Goal: Use online tool/utility: Utilize a website feature to perform a specific function

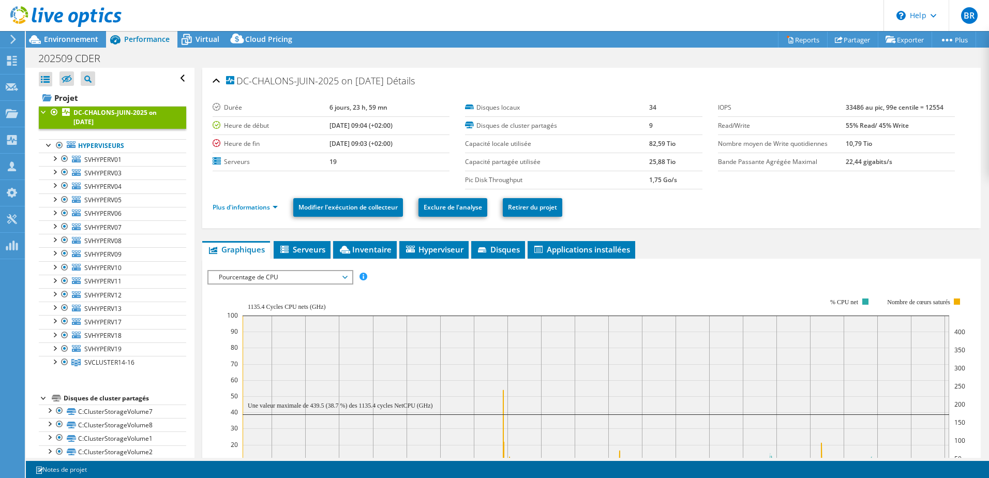
select select "EUFrankfurt"
select select "EUR"
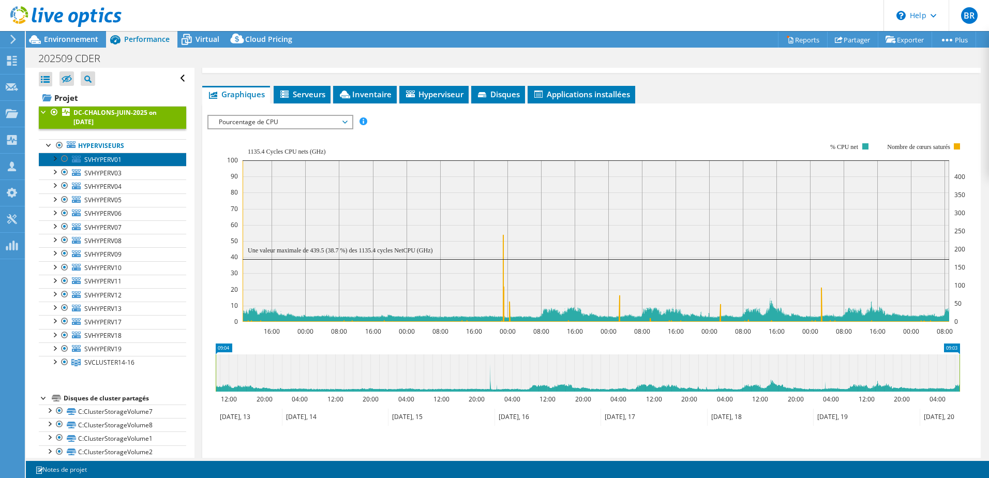
click at [123, 163] on link "SVHYPERV01" at bounding box center [112, 159] width 147 height 13
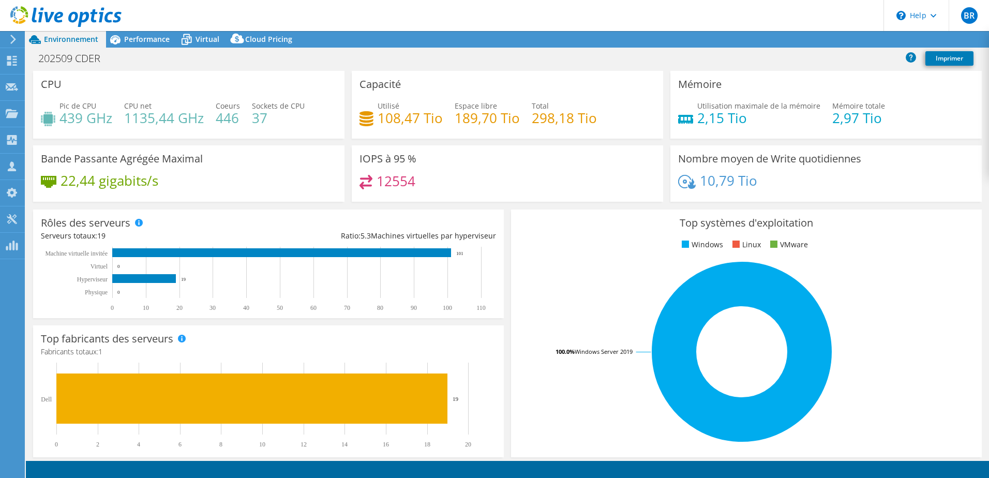
select select "EUFrankfurt"
select select "EUR"
click at [156, 38] on span "Performance" at bounding box center [147, 39] width 46 height 10
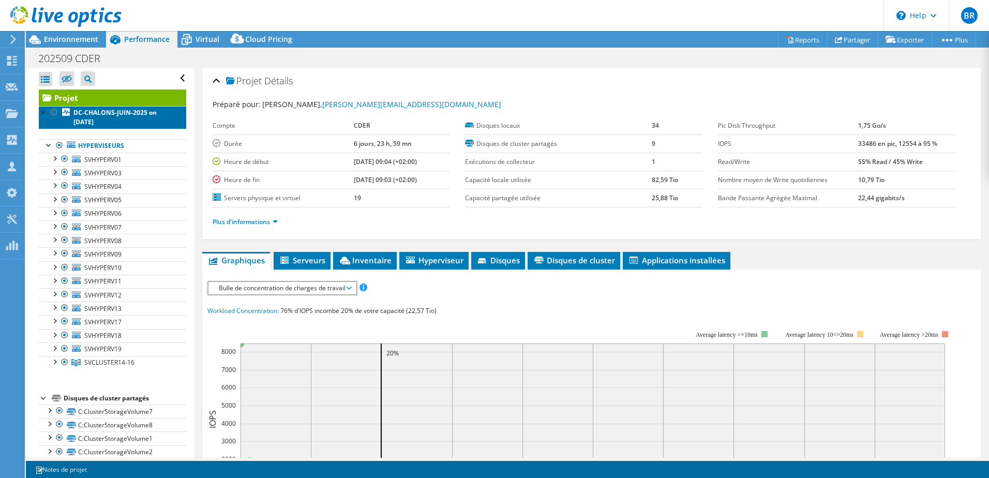
click at [114, 122] on link "DC-CHALONS-JUIN-2025 on [DATE]" at bounding box center [112, 117] width 147 height 23
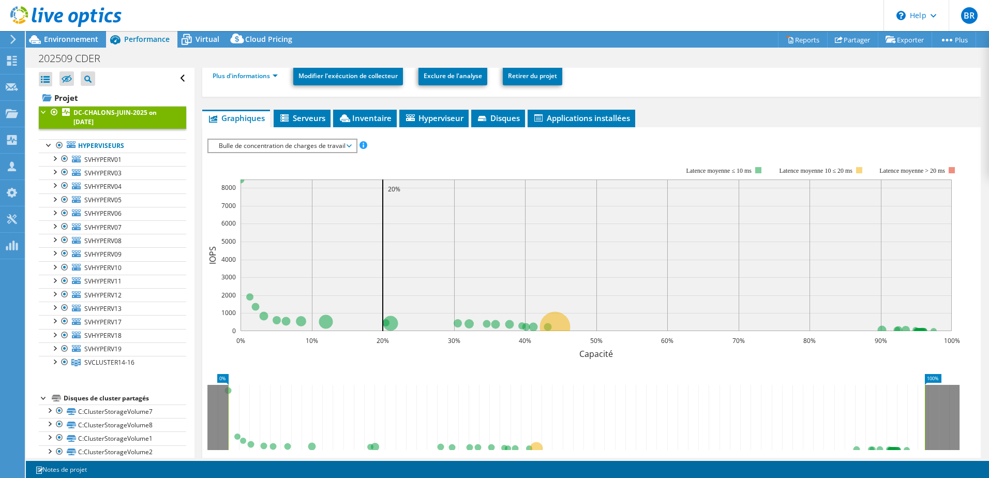
scroll to position [155, 0]
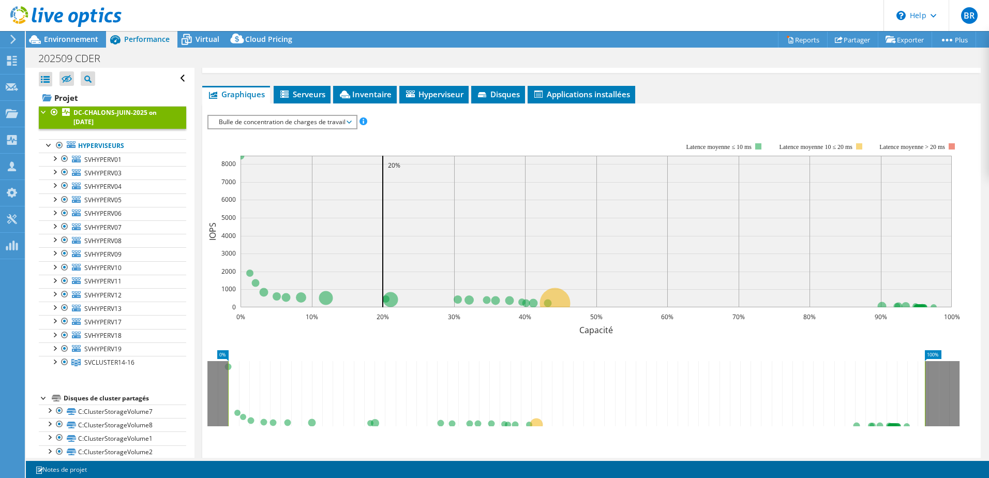
click at [346, 120] on span "Bulle de concentration de charges de travail" at bounding box center [282, 122] width 137 height 12
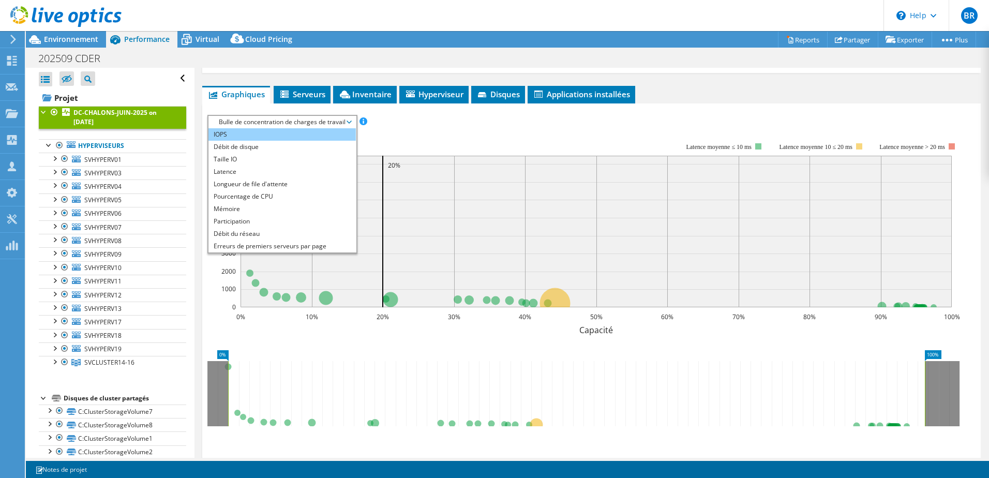
click at [269, 131] on li "IOPS" at bounding box center [281, 134] width 147 height 12
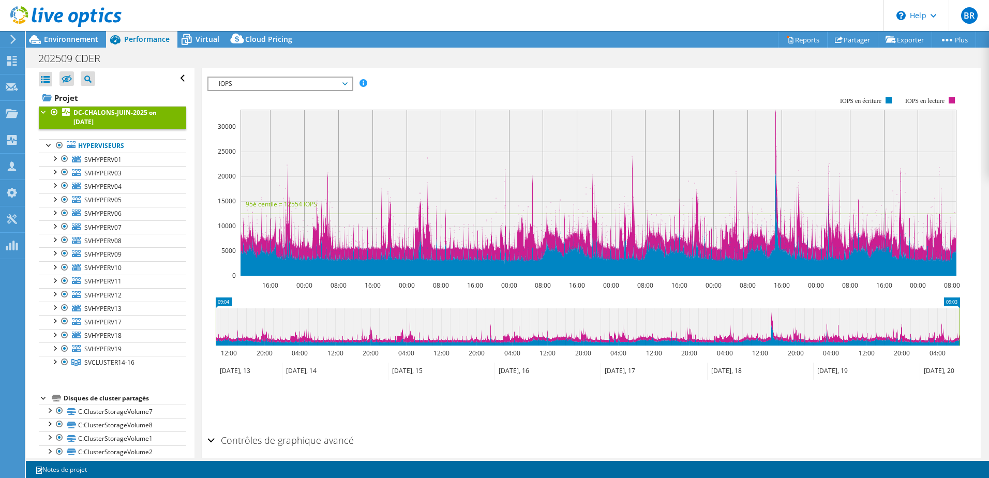
scroll to position [133, 0]
